Goal: Task Accomplishment & Management: Complete application form

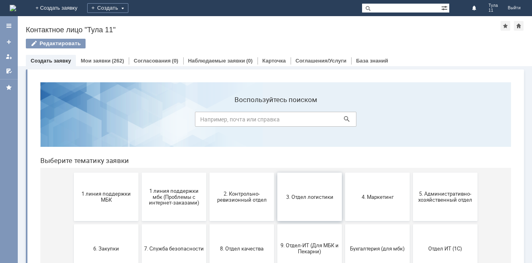
click at [331, 195] on span "3. Отдел логистики" at bounding box center [310, 197] width 60 height 6
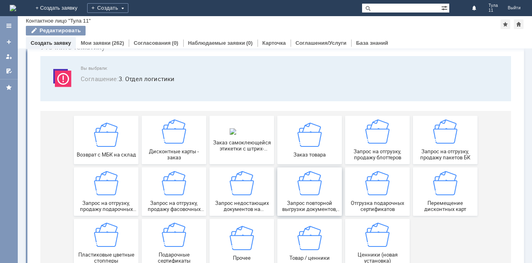
scroll to position [67, 0]
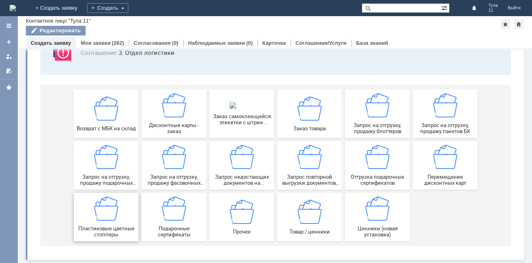
click at [119, 216] on div "Пластиковые цветные стопперы" at bounding box center [106, 216] width 60 height 41
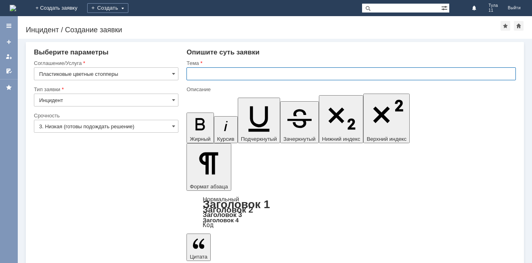
click at [194, 76] on input "text" at bounding box center [350, 73] width 329 height 13
type input "МБК Тула 11, стопперы"
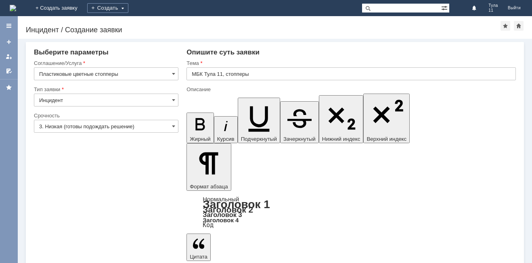
click at [149, 123] on input "3. Низкая (готовы подождать решение)" at bounding box center [106, 126] width 144 height 13
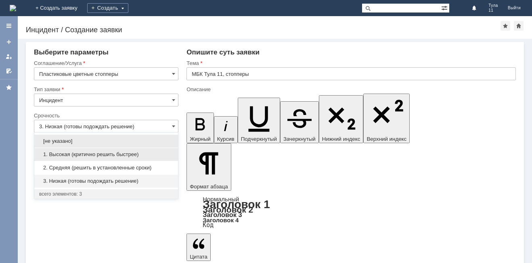
click at [129, 154] on span "1. Высокая (критично решить быстрее)" at bounding box center [106, 154] width 134 height 6
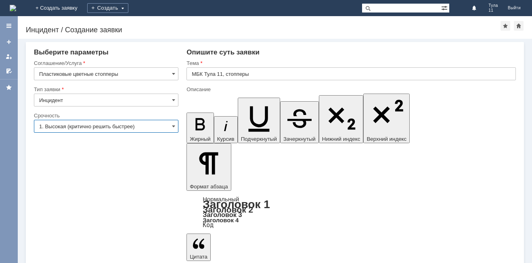
type input "1. Высокая (критично решить быстрее)"
